Goal: Task Accomplishment & Management: Manage account settings

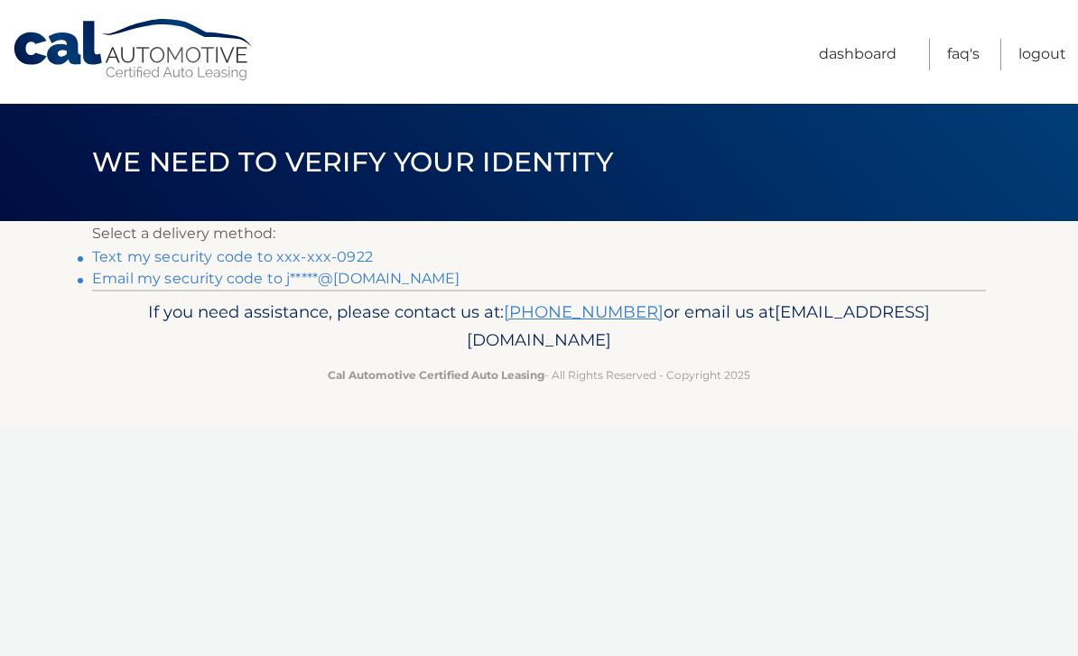
click at [350, 259] on link "Text my security code to xxx-xxx-0922" at bounding box center [232, 256] width 281 height 17
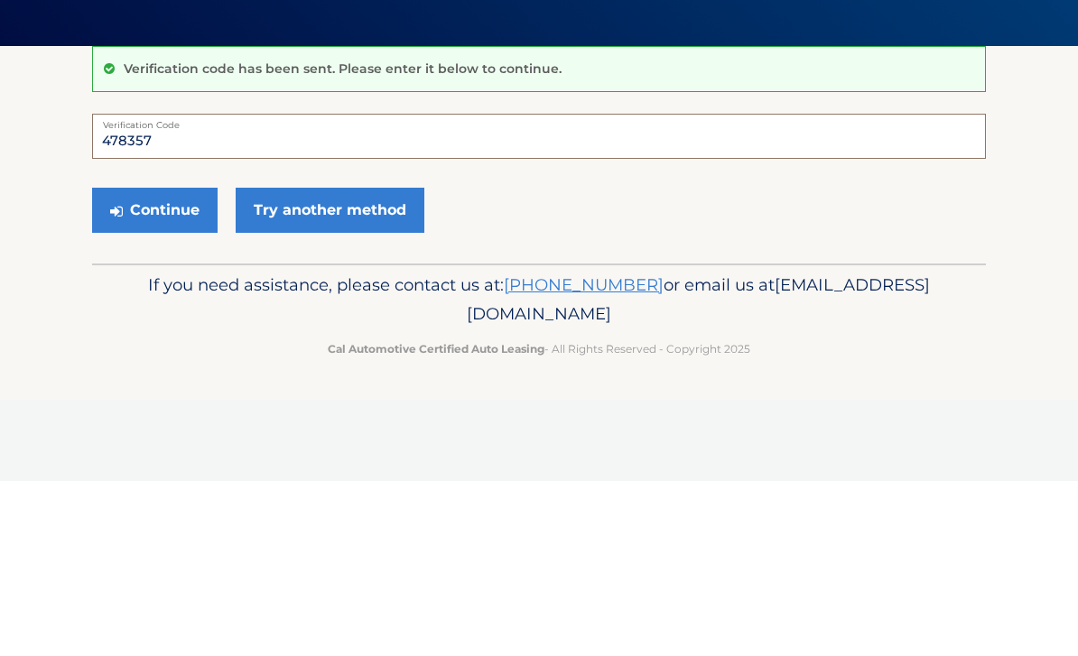
type input "478357"
click at [172, 363] on button "Continue" at bounding box center [155, 385] width 126 height 45
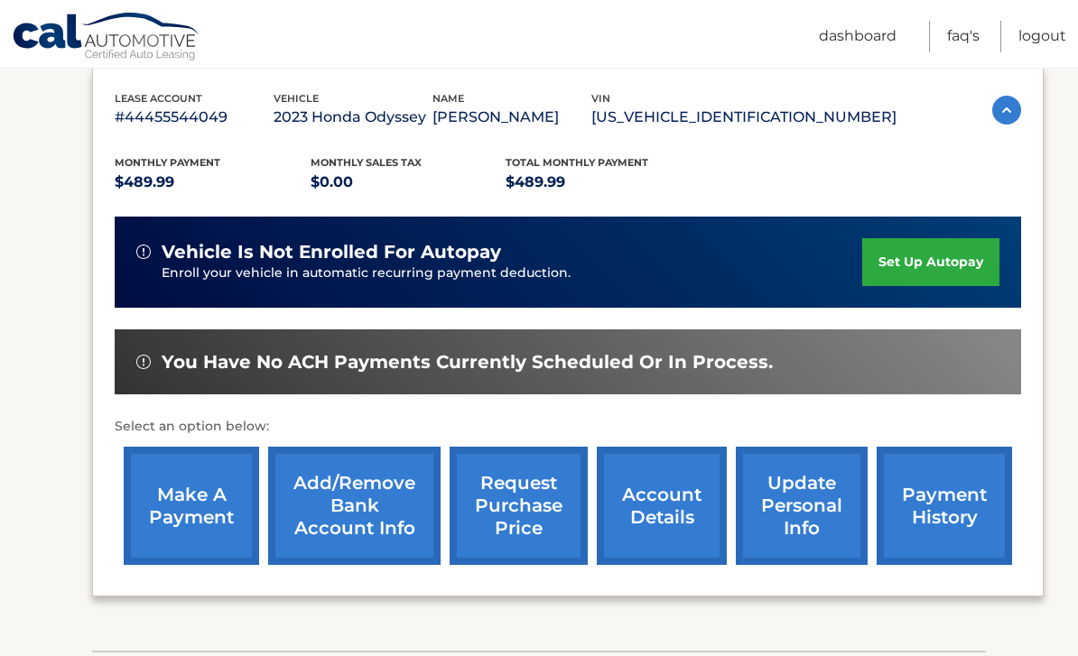
scroll to position [305, 0]
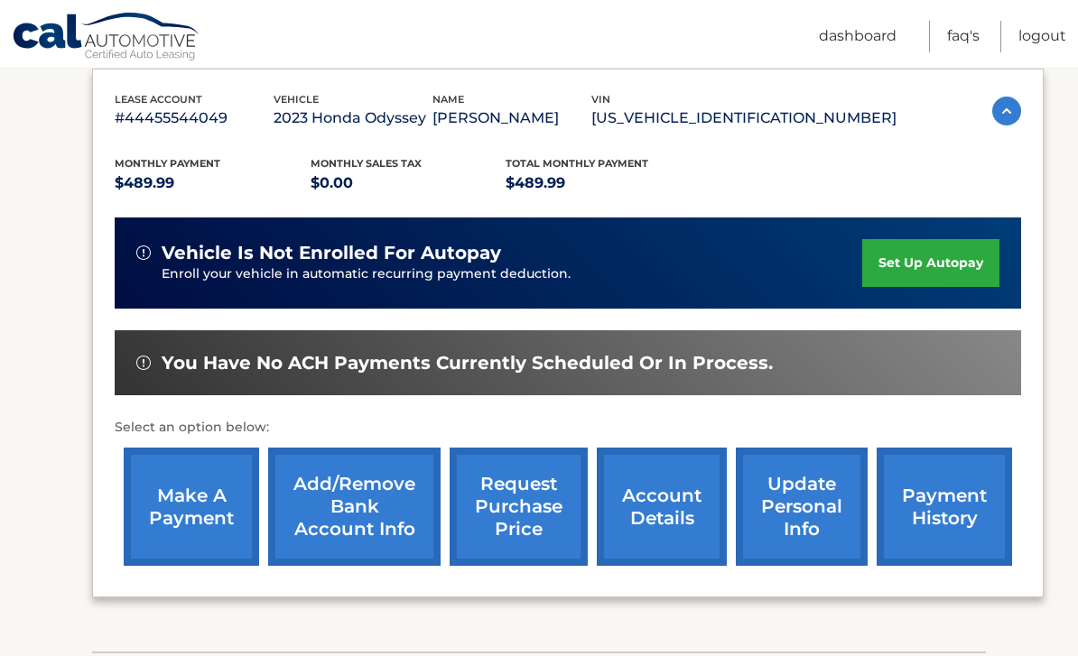
click at [673, 510] on link "account details" at bounding box center [662, 507] width 130 height 118
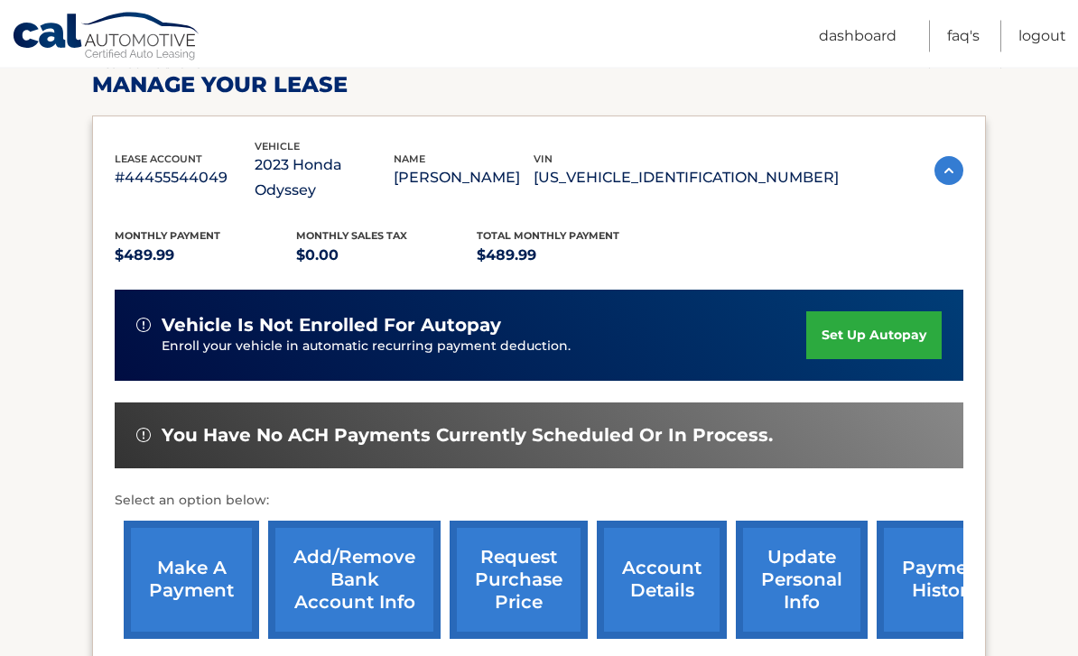
scroll to position [284, 0]
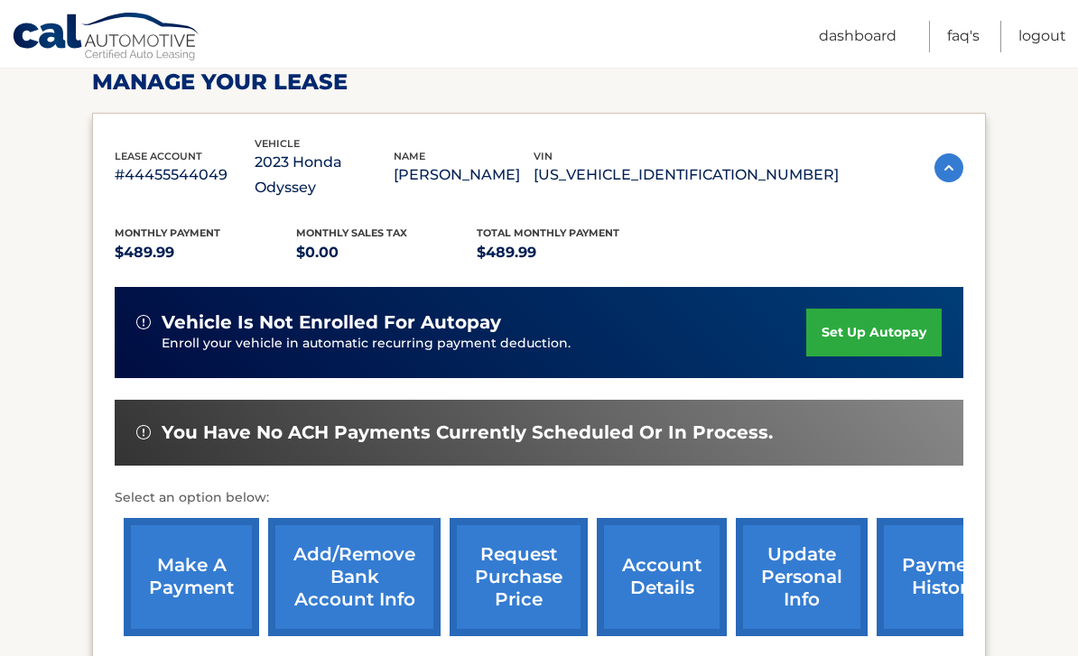
click at [932, 555] on link "payment history" at bounding box center [944, 577] width 135 height 118
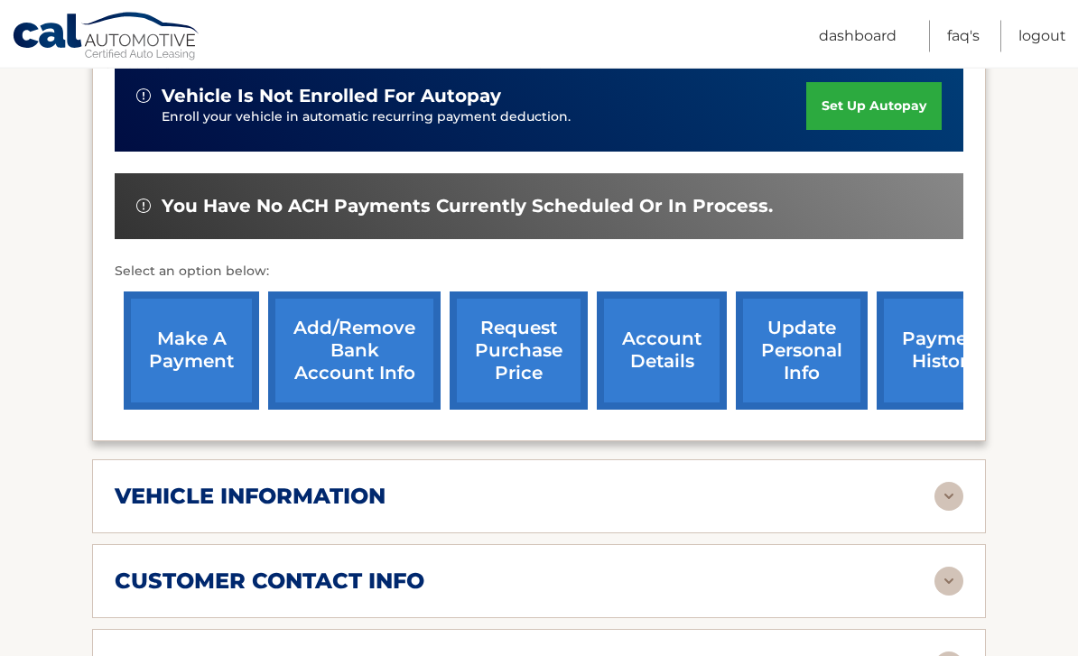
scroll to position [511, 0]
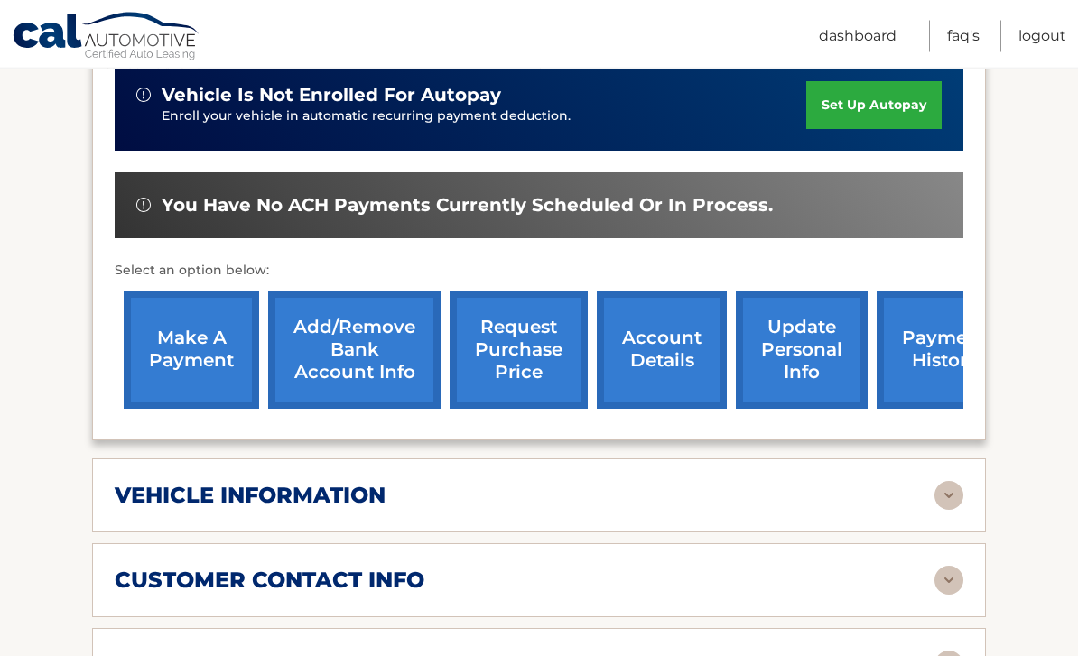
click at [672, 334] on link "account details" at bounding box center [662, 351] width 130 height 118
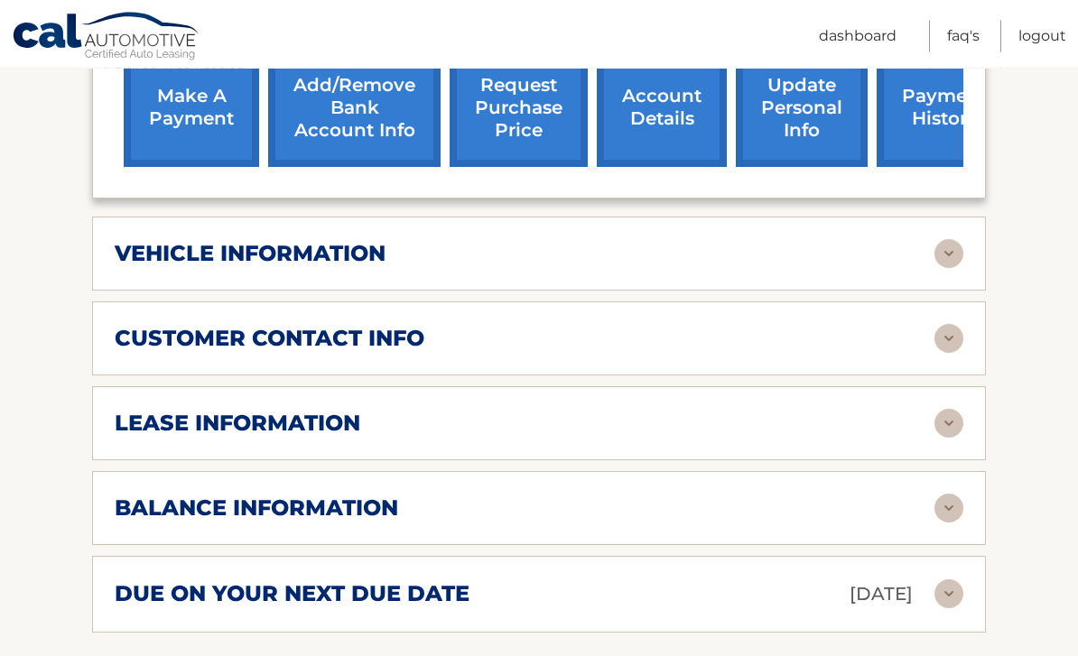
scroll to position [754, 0]
click at [954, 239] on img at bounding box center [949, 253] width 29 height 29
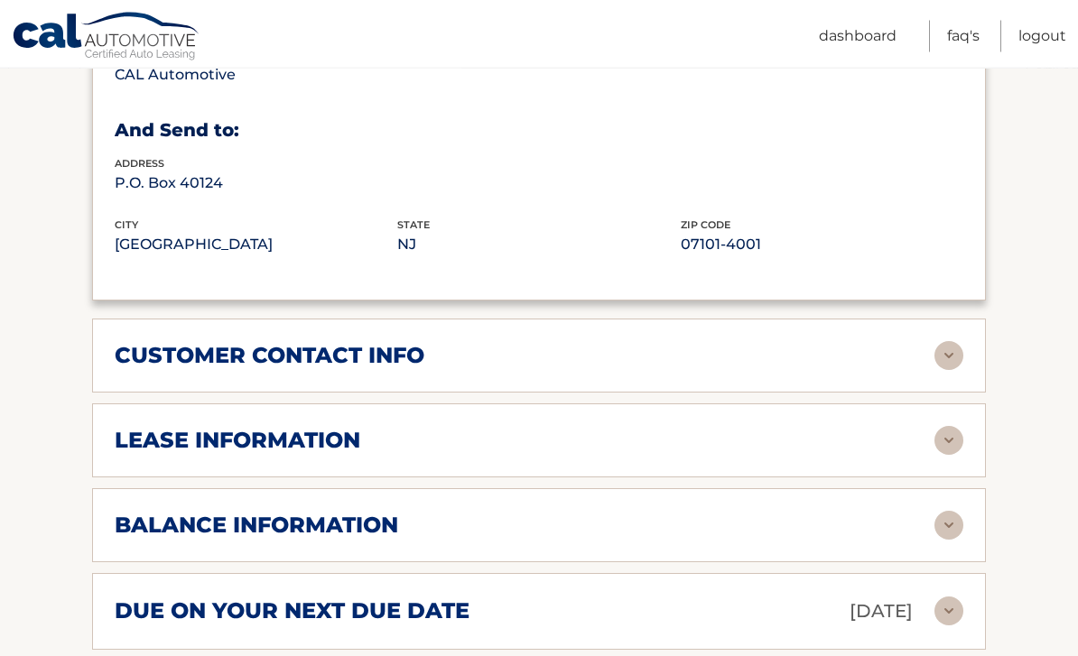
click at [956, 342] on img at bounding box center [949, 356] width 29 height 29
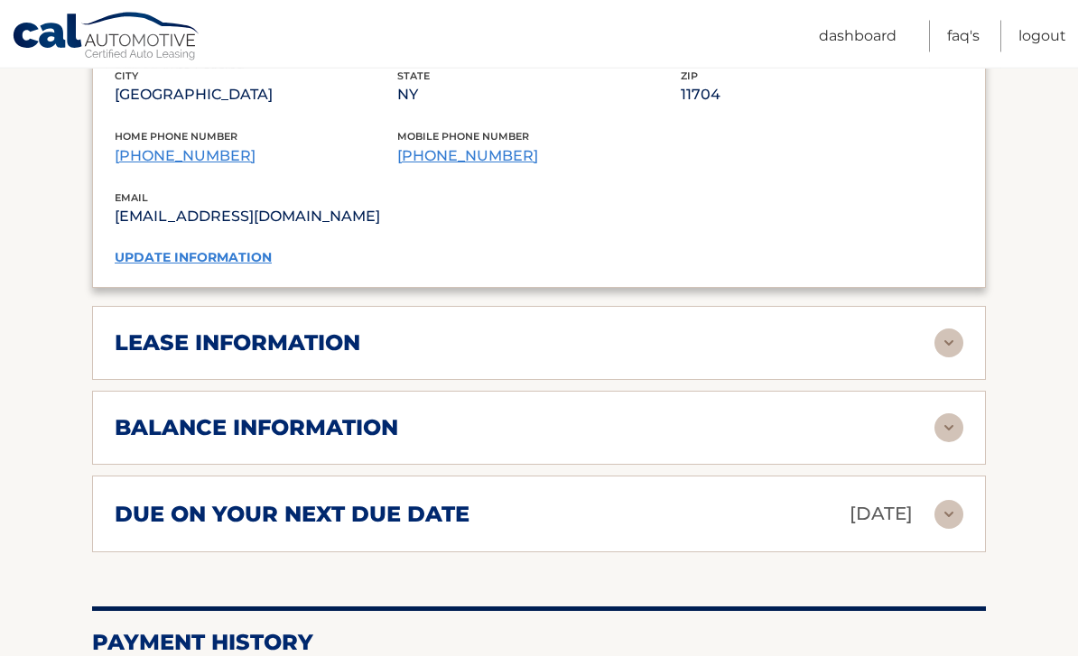
scroll to position [1626, 0]
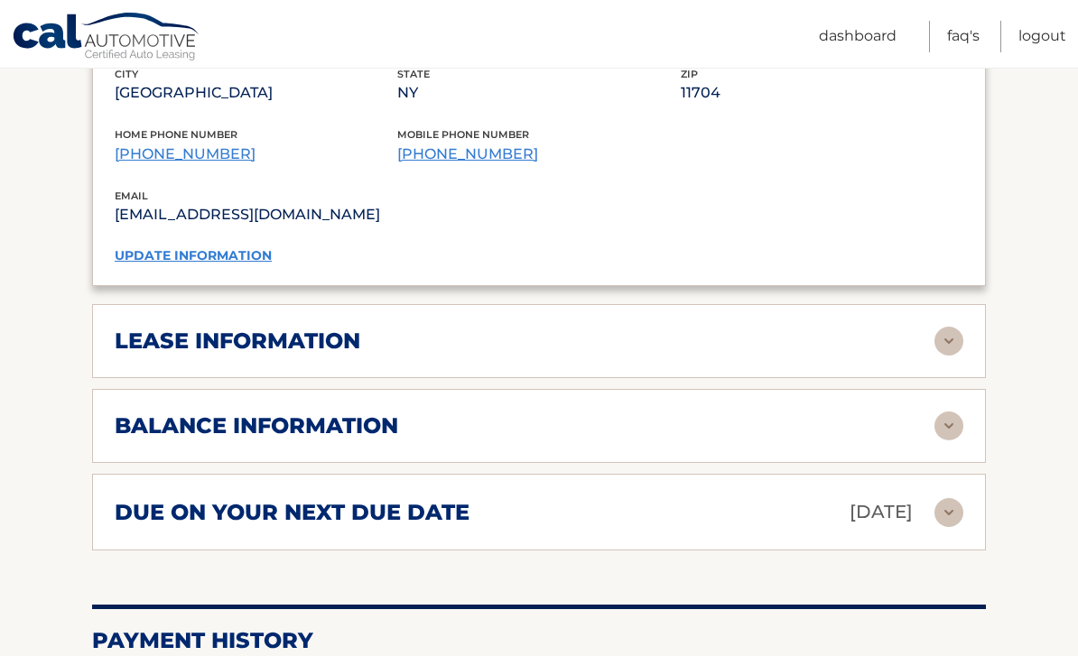
click at [951, 327] on img at bounding box center [949, 341] width 29 height 29
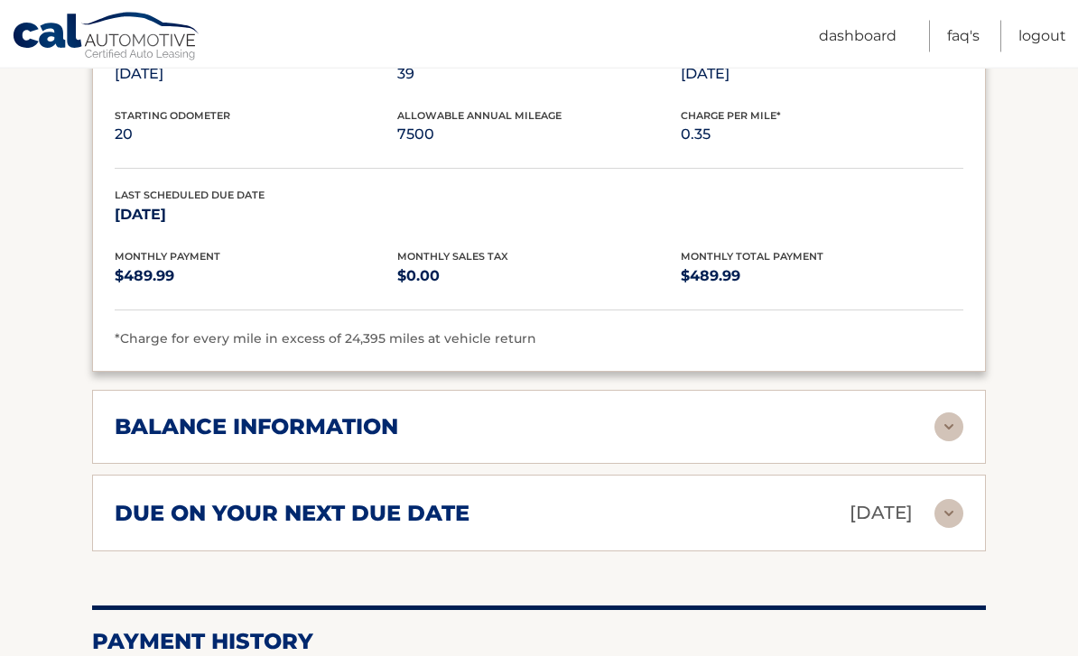
scroll to position [1964, 0]
click at [948, 413] on img at bounding box center [949, 427] width 29 height 29
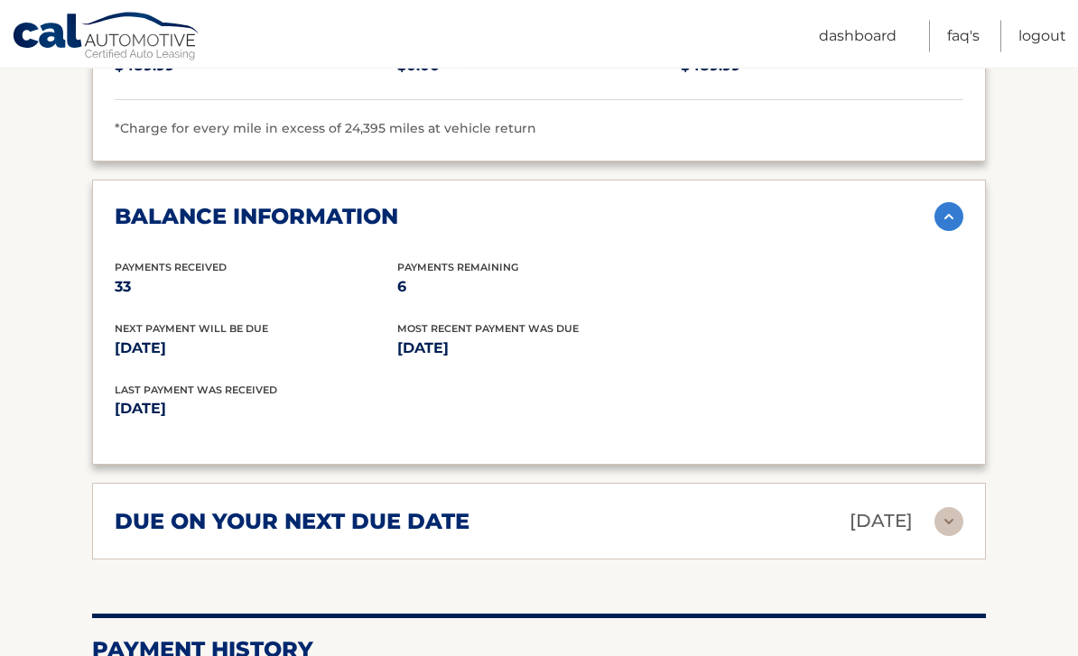
scroll to position [2174, 0]
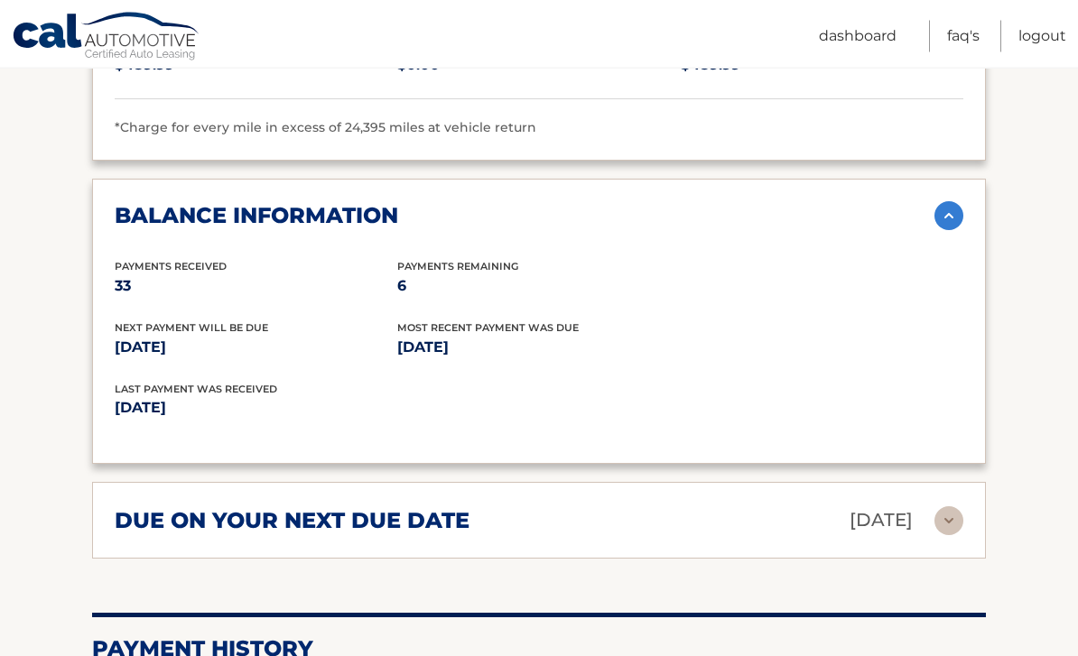
click at [945, 507] on img at bounding box center [949, 521] width 29 height 29
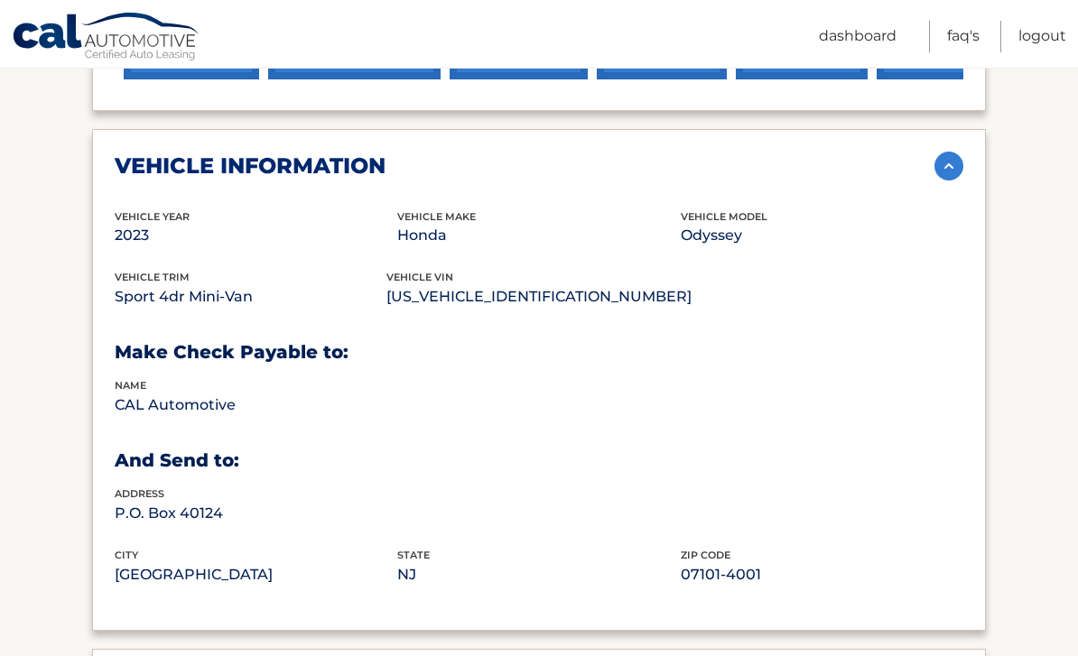
scroll to position [803, 0]
